Goal: Find specific page/section: Find specific page/section

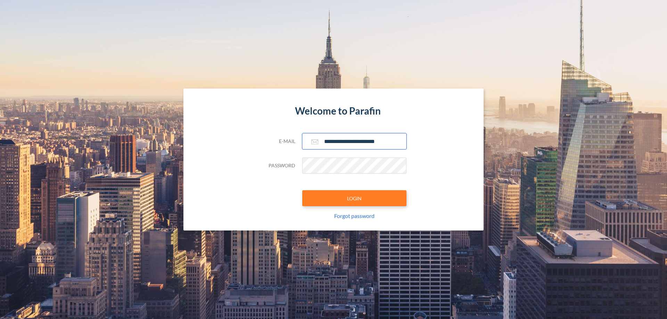
type input "**********"
click at [354, 198] on button "LOGIN" at bounding box center [354, 198] width 104 height 16
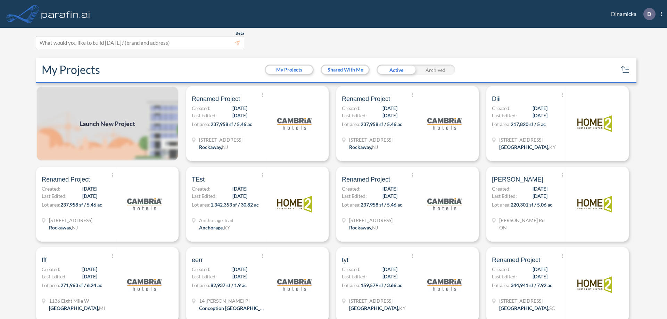
scroll to position [2, 0]
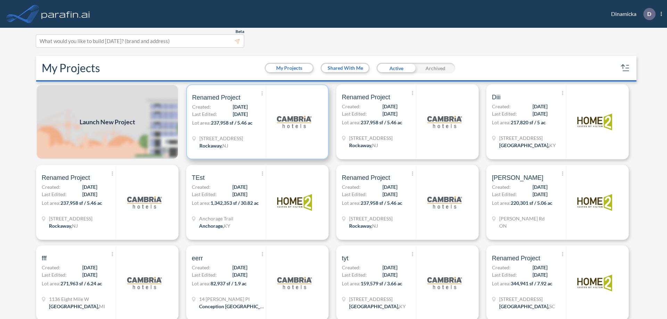
click at [256, 122] on p "Lot area: 237,958 sf / 5.46 ac" at bounding box center [229, 124] width 74 height 10
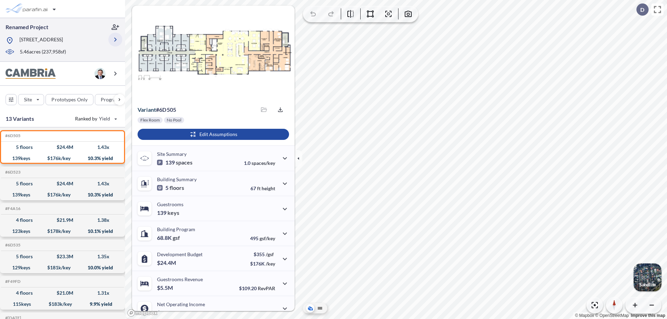
click at [115, 40] on icon "button" at bounding box center [115, 39] width 8 height 8
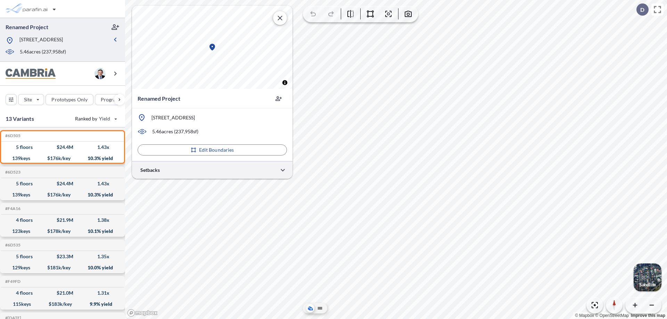
click at [212, 170] on div at bounding box center [212, 170] width 160 height 18
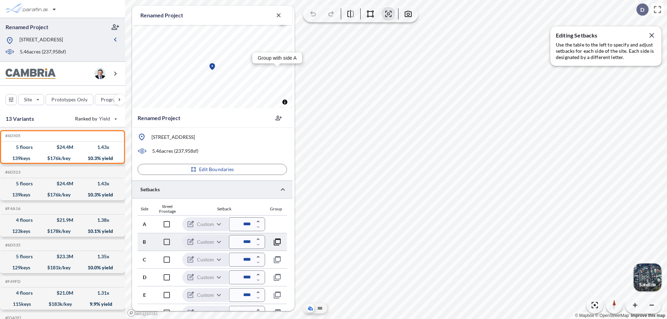
scroll to position [168, 0]
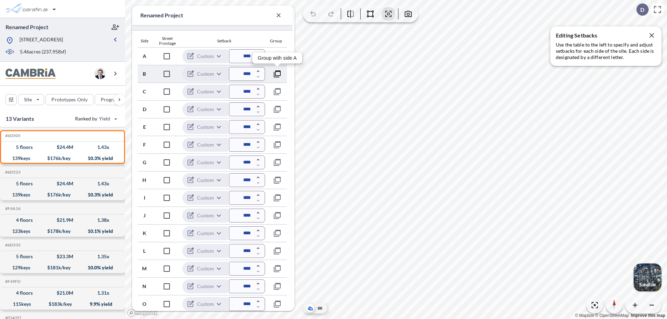
click at [277, 74] on icon "button" at bounding box center [277, 74] width 8 height 8
